Goal: Information Seeking & Learning: Learn about a topic

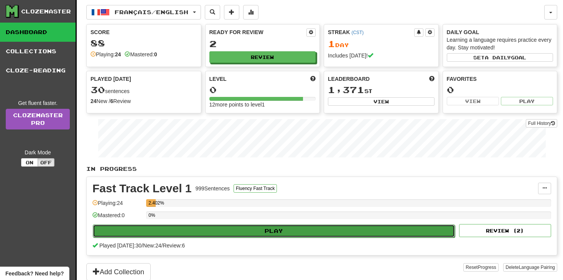
click at [268, 232] on button "Play" at bounding box center [274, 231] width 362 height 13
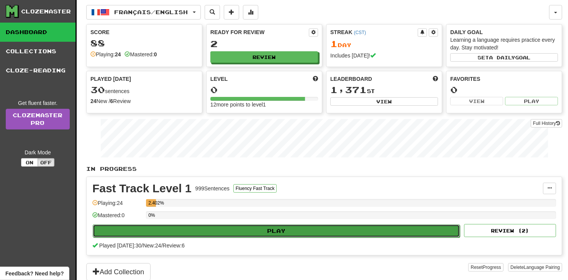
select select "**"
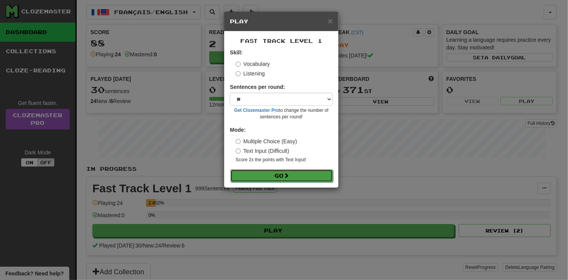
click at [279, 179] on button "Go" at bounding box center [281, 175] width 103 height 13
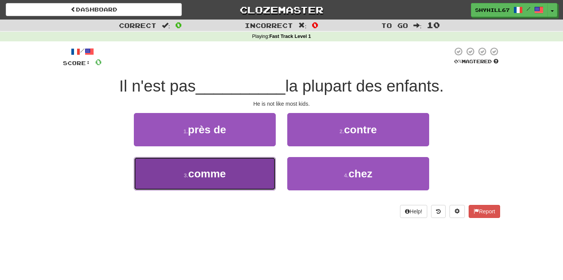
click at [208, 169] on span "comme" at bounding box center [207, 174] width 38 height 12
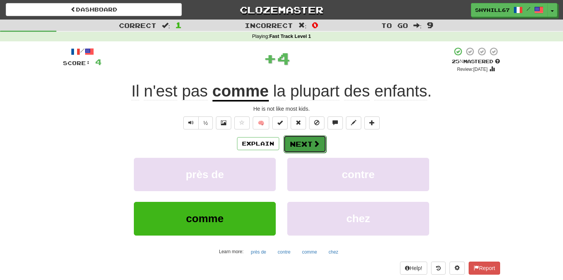
click at [308, 143] on button "Next" at bounding box center [304, 144] width 43 height 18
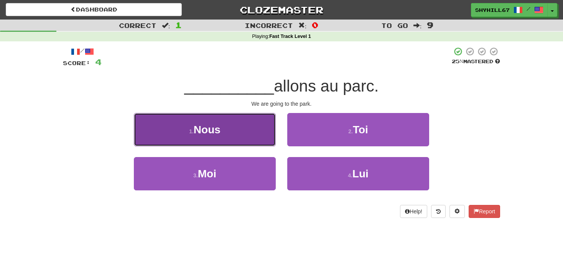
click at [194, 133] on span "Nous" at bounding box center [207, 130] width 27 height 12
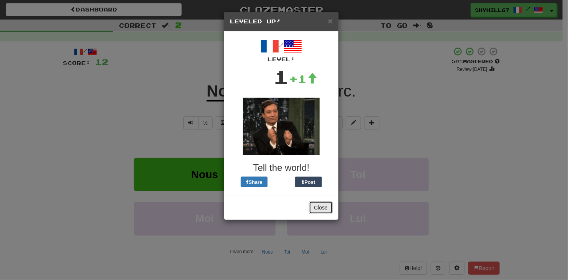
click at [320, 204] on button "Close" at bounding box center [321, 207] width 24 height 13
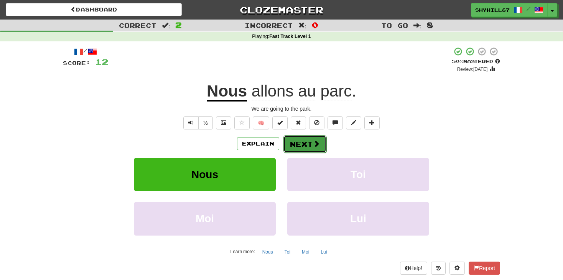
click at [317, 145] on span at bounding box center [316, 143] width 7 height 7
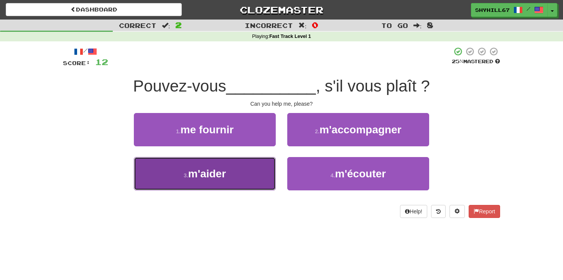
click at [215, 180] on button "3 . m'aider" at bounding box center [205, 173] width 142 height 33
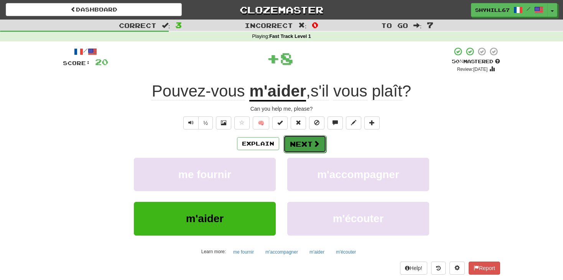
click at [294, 146] on button "Next" at bounding box center [304, 144] width 43 height 18
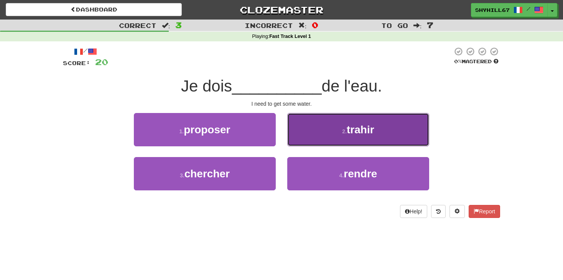
click at [316, 119] on button "2 . [GEOGRAPHIC_DATA]" at bounding box center [358, 129] width 142 height 33
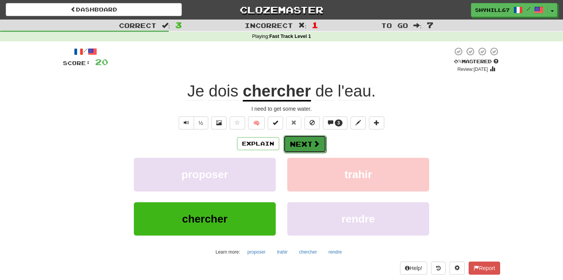
click at [304, 152] on button "Next" at bounding box center [304, 144] width 43 height 18
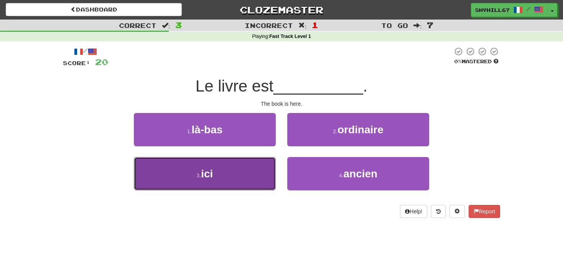
click at [239, 164] on button "3 . ici" at bounding box center [205, 173] width 142 height 33
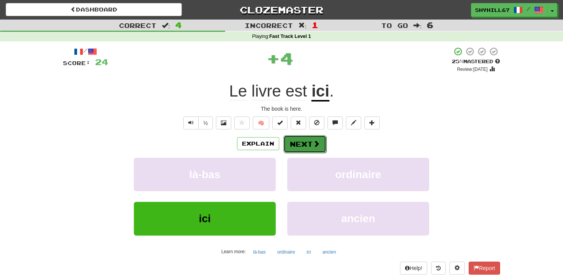
click at [300, 148] on button "Next" at bounding box center [304, 144] width 43 height 18
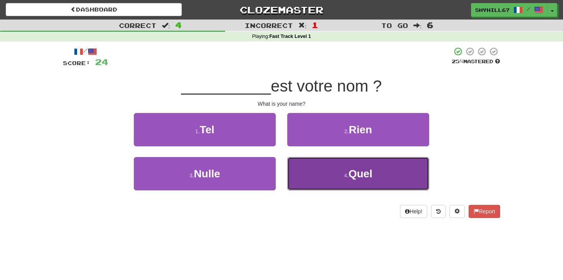
click at [331, 168] on button "4 . Quel" at bounding box center [358, 173] width 142 height 33
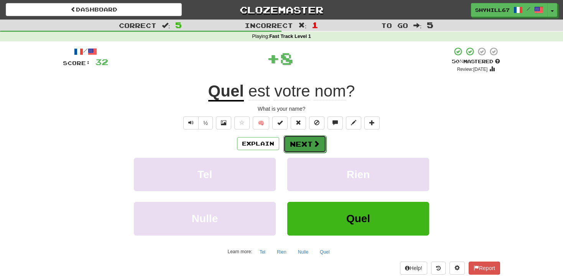
click at [317, 141] on span at bounding box center [316, 143] width 7 height 7
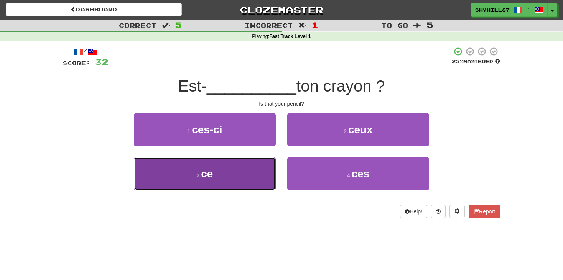
click at [250, 173] on button "3 . ce" at bounding box center [205, 173] width 142 height 33
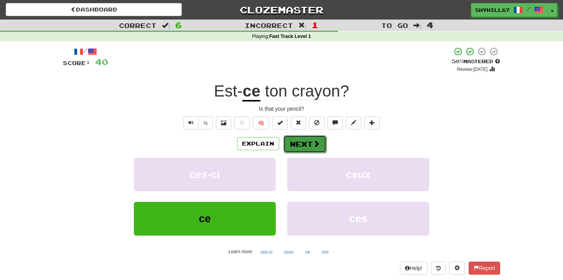
click at [308, 146] on button "Next" at bounding box center [304, 144] width 43 height 18
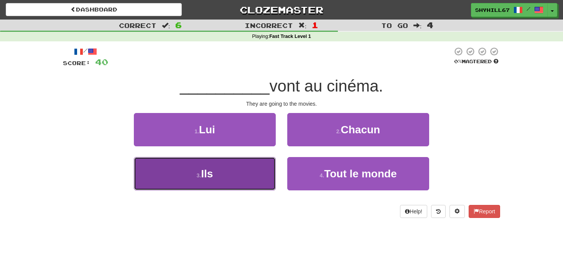
click at [241, 165] on button "3 . Ils" at bounding box center [205, 173] width 142 height 33
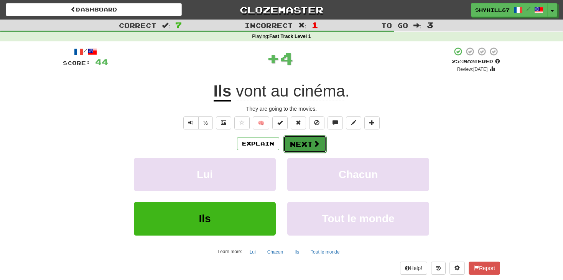
click at [310, 147] on button "Next" at bounding box center [304, 144] width 43 height 18
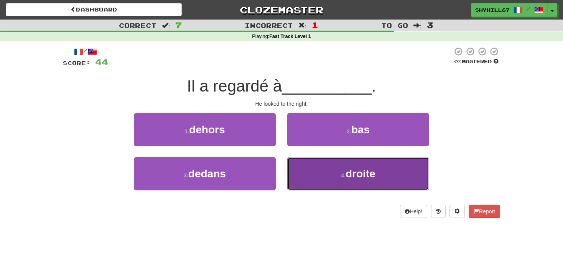
click at [312, 160] on button "4 . droite" at bounding box center [358, 173] width 142 height 33
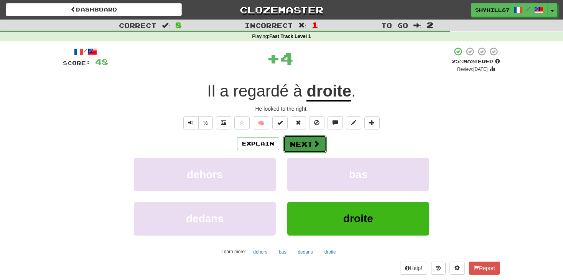
click at [306, 140] on button "Next" at bounding box center [304, 144] width 43 height 18
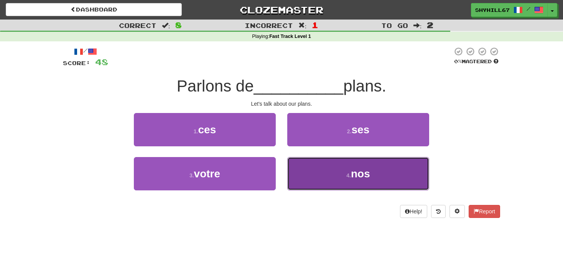
click at [307, 179] on button "4 . nos" at bounding box center [358, 173] width 142 height 33
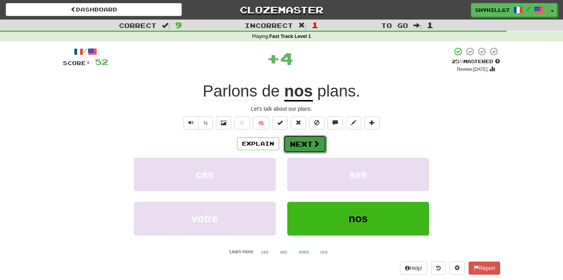
click at [304, 140] on button "Next" at bounding box center [304, 144] width 43 height 18
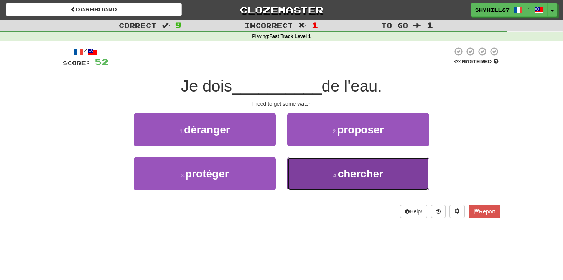
click at [310, 170] on button "4 . chercher" at bounding box center [358, 173] width 142 height 33
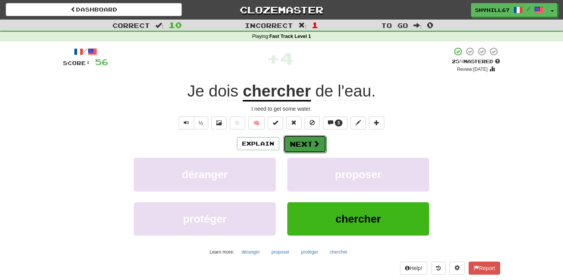
click at [292, 146] on button "Next" at bounding box center [304, 144] width 43 height 18
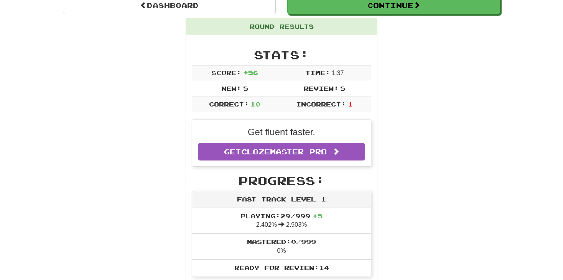
scroll to position [77, 0]
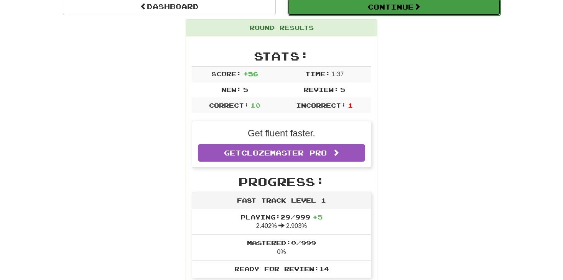
click at [413, 9] on button "Continue" at bounding box center [393, 7] width 213 height 18
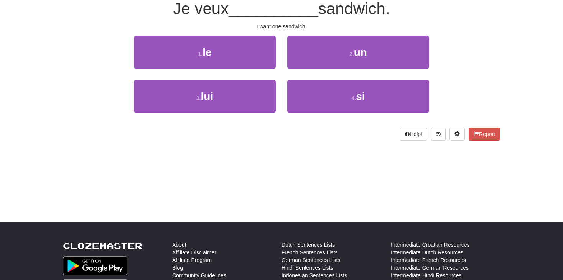
scroll to position [0, 0]
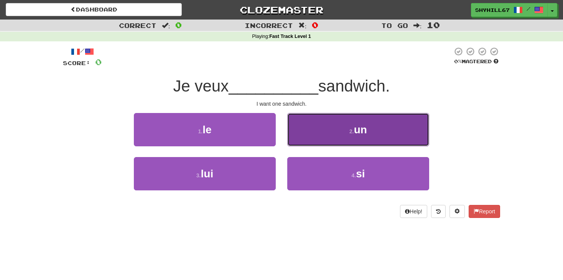
click at [354, 127] on span "un" at bounding box center [360, 130] width 13 height 12
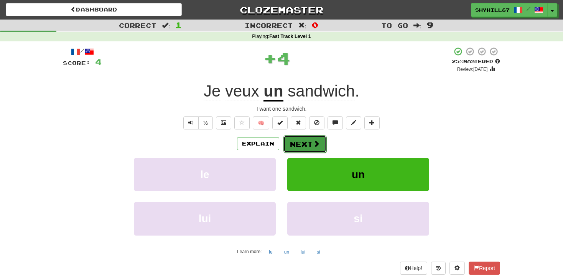
click at [314, 139] on button "Next" at bounding box center [304, 144] width 43 height 18
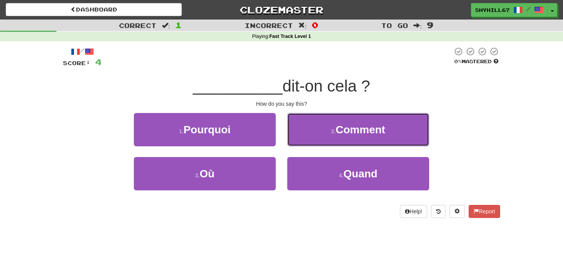
click at [314, 139] on button "2 . Comment" at bounding box center [358, 129] width 142 height 33
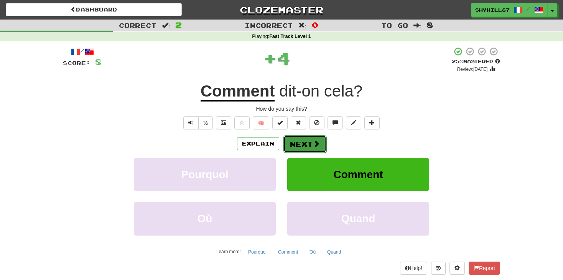
click at [297, 149] on button "Next" at bounding box center [304, 144] width 43 height 18
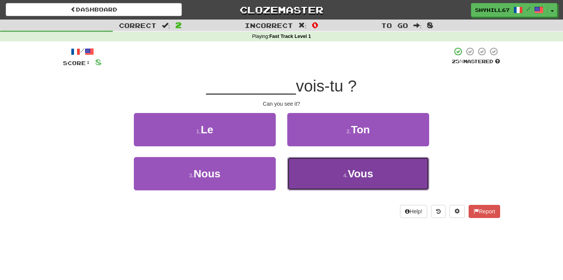
click at [309, 169] on button "4 . Vous" at bounding box center [358, 173] width 142 height 33
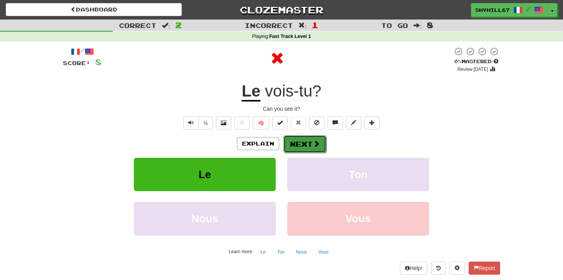
click at [298, 150] on button "Next" at bounding box center [304, 144] width 43 height 18
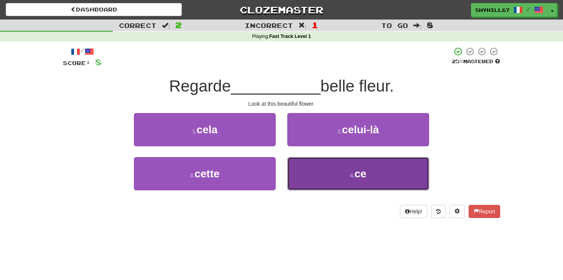
click at [310, 164] on button "4 . ce" at bounding box center [358, 173] width 142 height 33
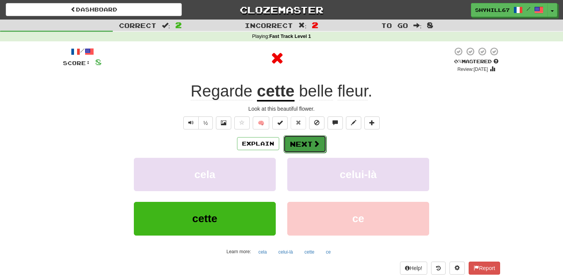
click at [291, 146] on button "Next" at bounding box center [304, 144] width 43 height 18
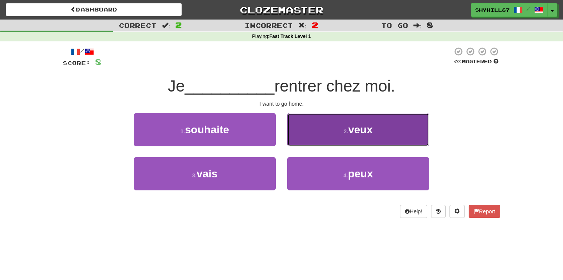
click at [309, 128] on button "2 . veux" at bounding box center [358, 129] width 142 height 33
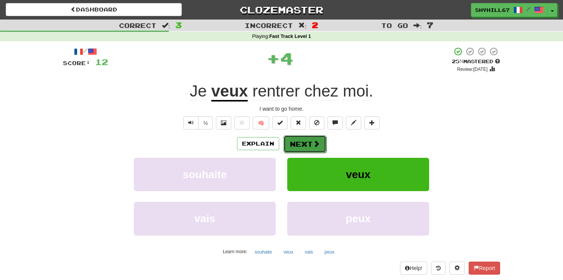
click at [304, 139] on button "Next" at bounding box center [304, 144] width 43 height 18
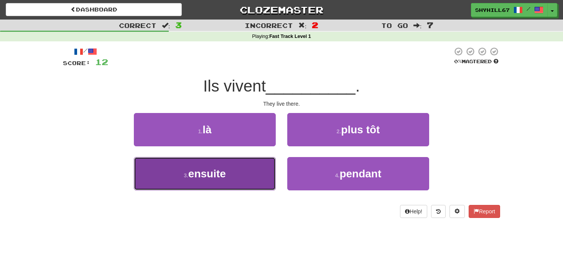
click at [224, 182] on button "3 . ensuite" at bounding box center [205, 173] width 142 height 33
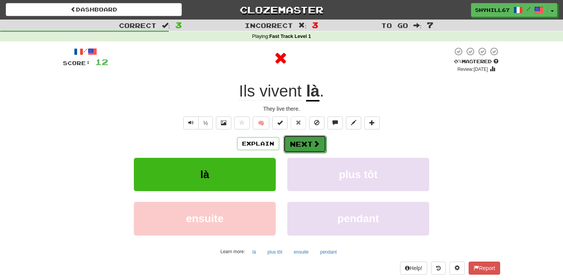
click at [305, 149] on button "Next" at bounding box center [304, 144] width 43 height 18
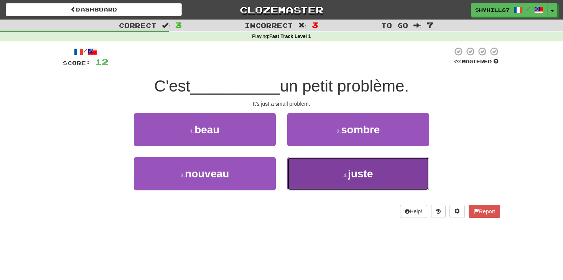
click at [315, 165] on button "4 . juste" at bounding box center [358, 173] width 142 height 33
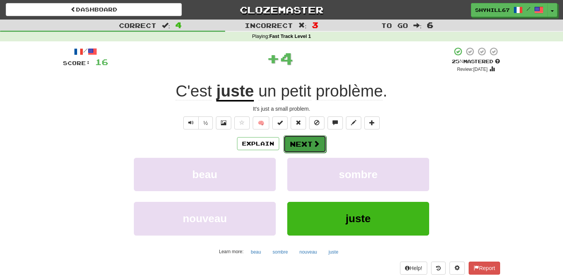
click at [302, 139] on button "Next" at bounding box center [304, 144] width 43 height 18
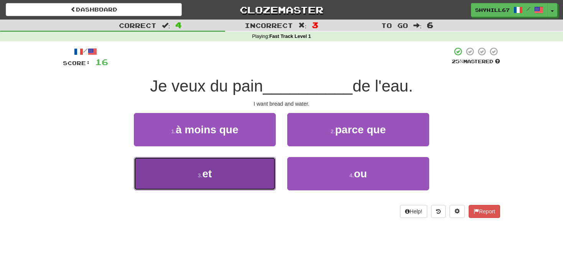
click at [253, 167] on button "3 . et" at bounding box center [205, 173] width 142 height 33
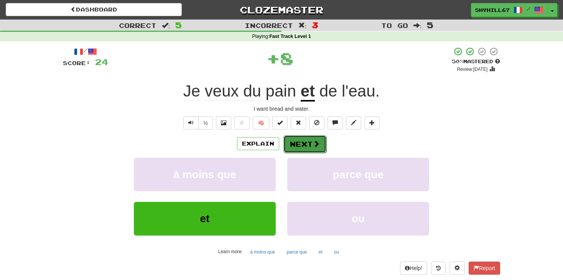
click at [313, 143] on span at bounding box center [316, 143] width 7 height 7
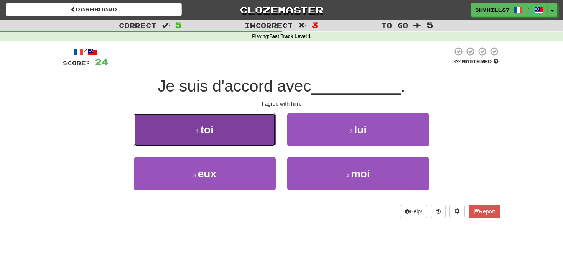
click at [233, 130] on button "1 . toi" at bounding box center [205, 129] width 142 height 33
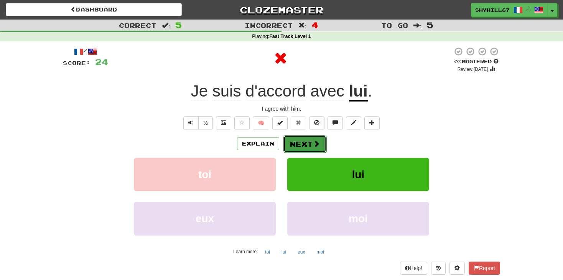
click at [313, 146] on span at bounding box center [316, 143] width 7 height 7
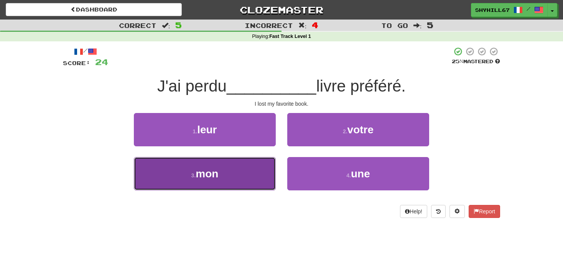
click at [243, 176] on button "3 . mon" at bounding box center [205, 173] width 142 height 33
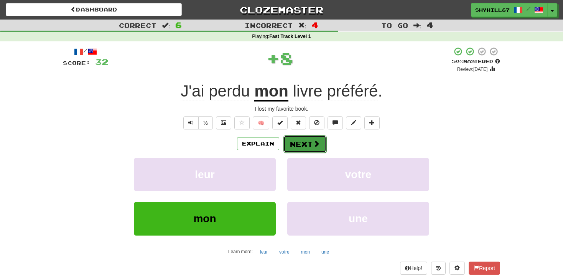
click at [315, 146] on span at bounding box center [316, 143] width 7 height 7
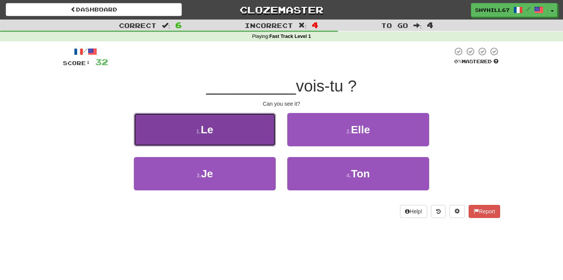
click at [223, 121] on button "1 . Le" at bounding box center [205, 129] width 142 height 33
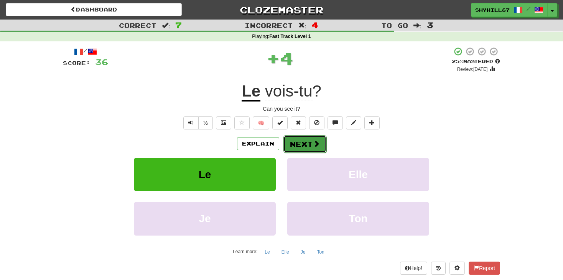
click at [302, 140] on button "Next" at bounding box center [304, 144] width 43 height 18
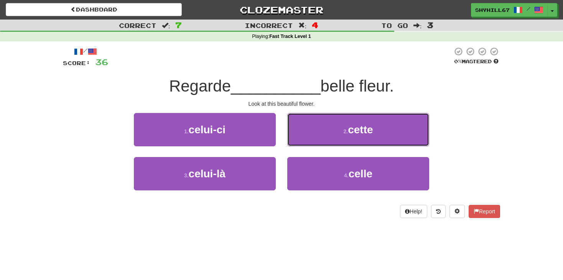
click at [302, 140] on button "2 . cette" at bounding box center [358, 129] width 142 height 33
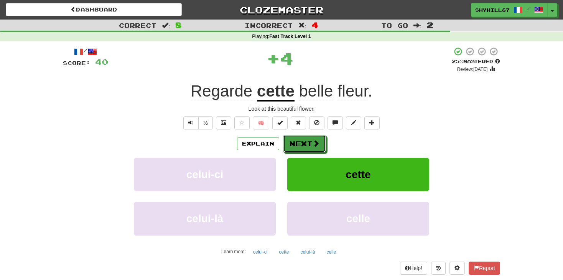
click at [302, 140] on button "Next" at bounding box center [304, 144] width 43 height 18
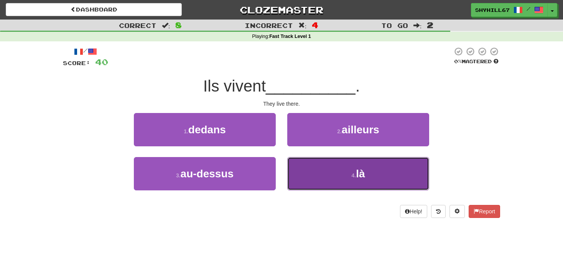
click at [310, 164] on button "4 . là" at bounding box center [358, 173] width 142 height 33
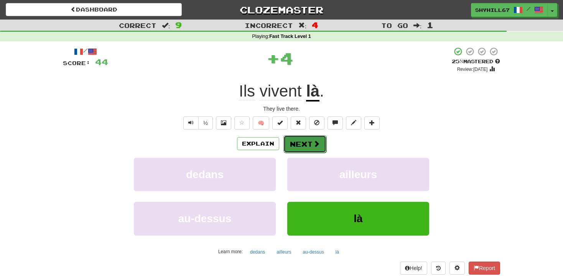
click at [305, 139] on button "Next" at bounding box center [304, 144] width 43 height 18
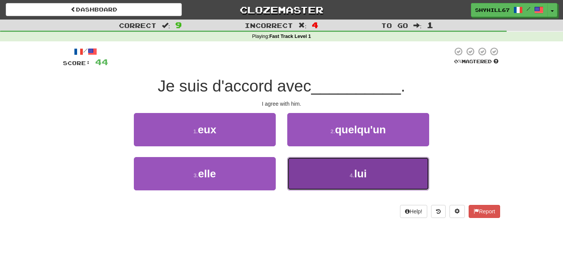
click at [308, 174] on button "4 . lui" at bounding box center [358, 173] width 142 height 33
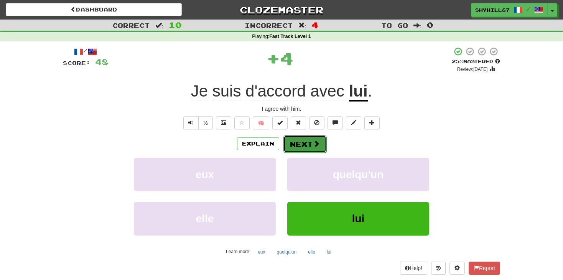
click at [295, 151] on button "Next" at bounding box center [304, 144] width 43 height 18
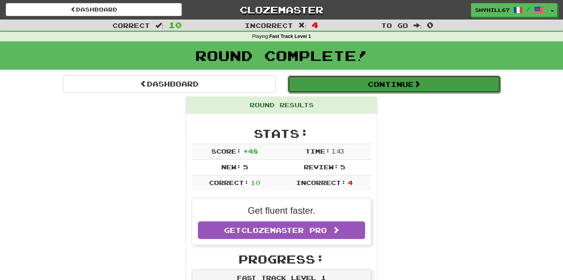
click at [391, 87] on button "Continue" at bounding box center [393, 84] width 213 height 18
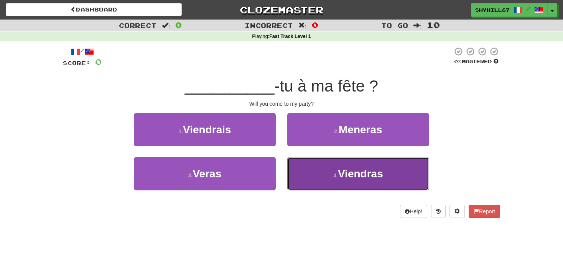
click at [330, 184] on button "4 . Viendras" at bounding box center [358, 173] width 142 height 33
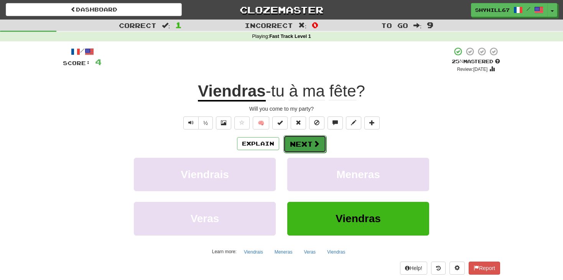
click at [294, 144] on button "Next" at bounding box center [304, 144] width 43 height 18
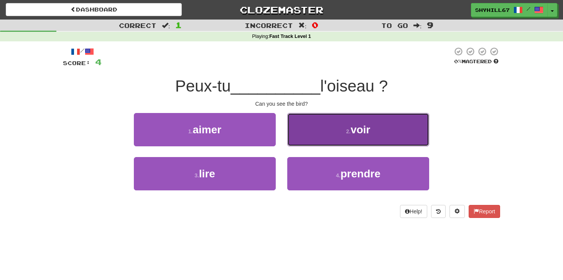
click at [303, 134] on button "2 . voir" at bounding box center [358, 129] width 142 height 33
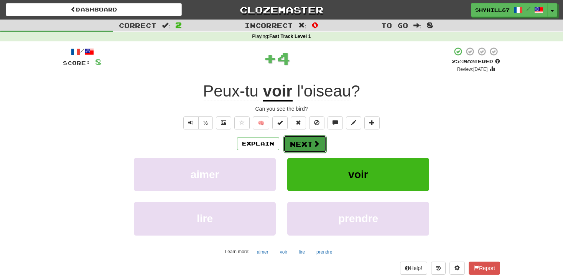
click at [304, 143] on button "Next" at bounding box center [304, 144] width 43 height 18
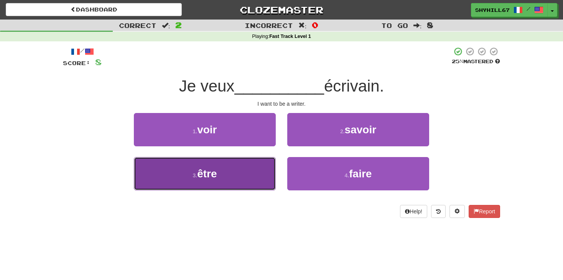
click at [245, 170] on button "3 . être" at bounding box center [205, 173] width 142 height 33
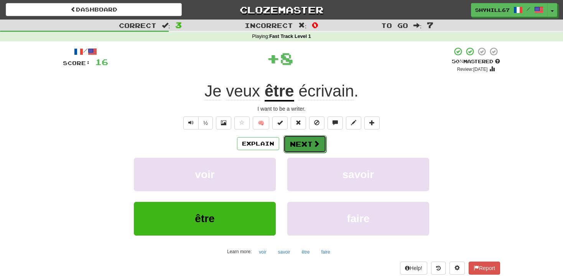
click at [292, 143] on button "Next" at bounding box center [304, 144] width 43 height 18
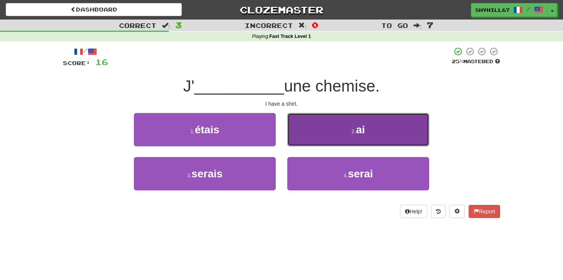
click at [305, 131] on button "2 . ai" at bounding box center [358, 129] width 142 height 33
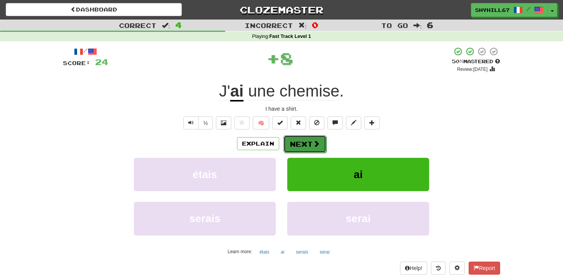
click at [292, 139] on button "Next" at bounding box center [304, 144] width 43 height 18
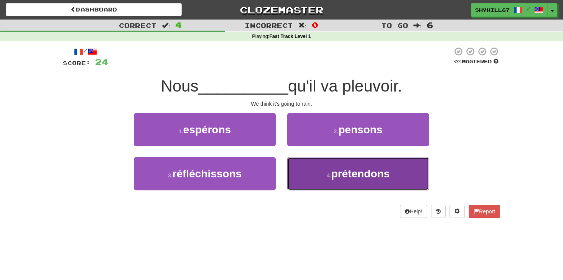
click at [308, 172] on button "4 . [GEOGRAPHIC_DATA]" at bounding box center [358, 173] width 142 height 33
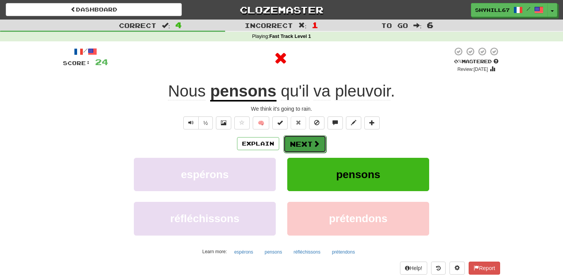
click at [312, 152] on button "Next" at bounding box center [304, 144] width 43 height 18
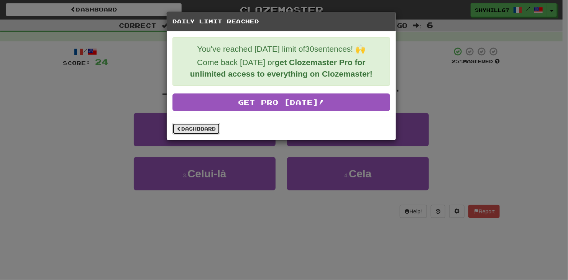
click at [206, 128] on link "Dashboard" at bounding box center [196, 128] width 48 height 11
